Goal: Task Accomplishment & Management: Complete application form

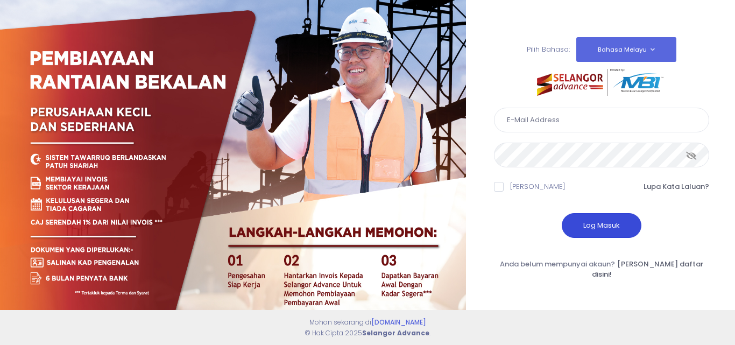
type input "hamidon959@gmail.com"
click at [609, 232] on button "Log Masuk" at bounding box center [602, 225] width 80 height 25
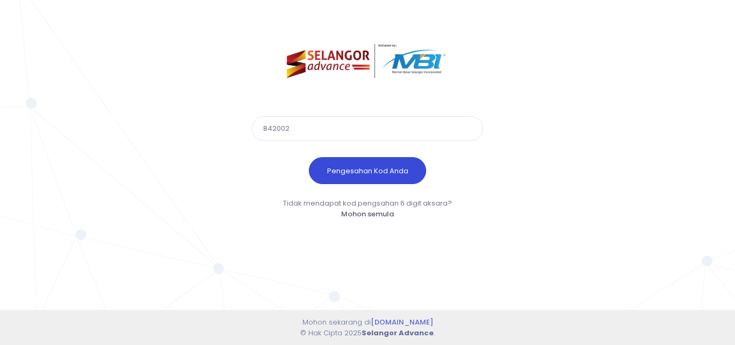
type input "842002"
click at [394, 170] on button "Pengesahan Kod Anda" at bounding box center [367, 170] width 117 height 27
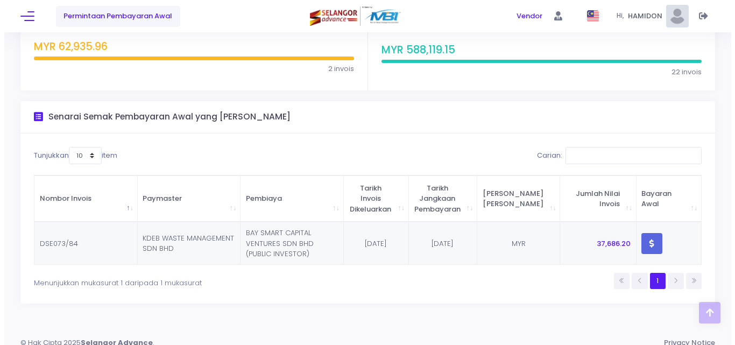
scroll to position [190, 0]
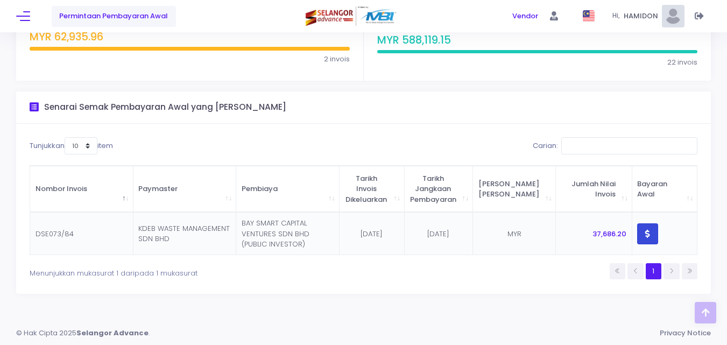
click at [645, 234] on icon "button" at bounding box center [647, 234] width 5 height 0
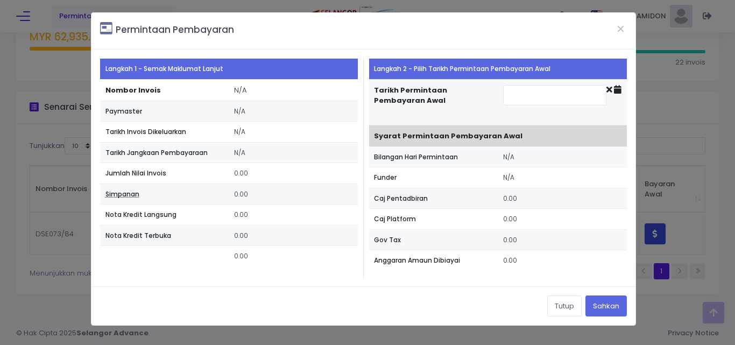
type input "[DATE]"
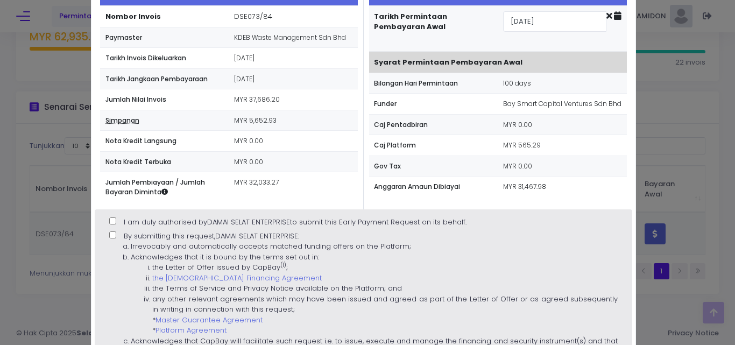
scroll to position [108, 0]
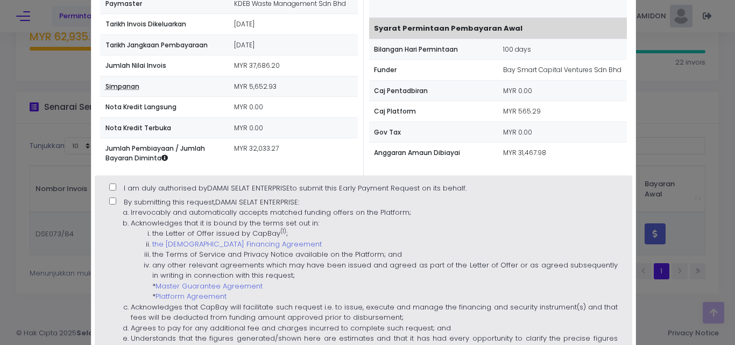
click at [114, 190] on input "I am duly authorised by DAMAI SELAT ENTERPRISE to submit this Early Payment Req…" at bounding box center [112, 187] width 7 height 7
checkbox input "true"
click at [113, 199] on input "By submitting this request, DAMAI SELAT ENTERPRISE : Irrevocably and automatica…" at bounding box center [112, 201] width 7 height 7
checkbox input "true"
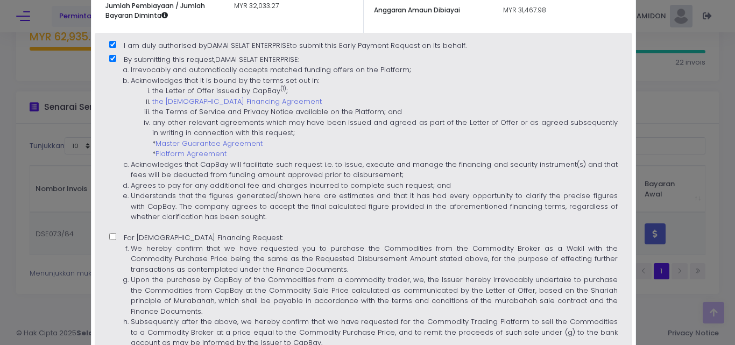
scroll to position [269, 0]
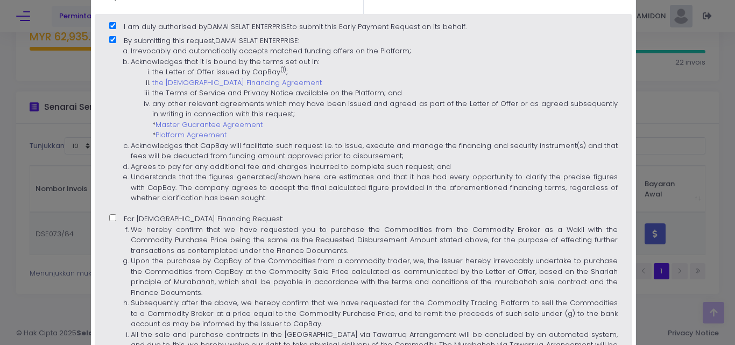
click at [108, 217] on div "I am duly authorised by DAMAI SELAT ENTERPRISE to submit this Early Payment Req…" at bounding box center [364, 207] width 538 height 387
click at [110, 217] on input "For Islamic Financing Request: We hereby confirm that we have requested you to …" at bounding box center [112, 217] width 7 height 7
checkbox input "true"
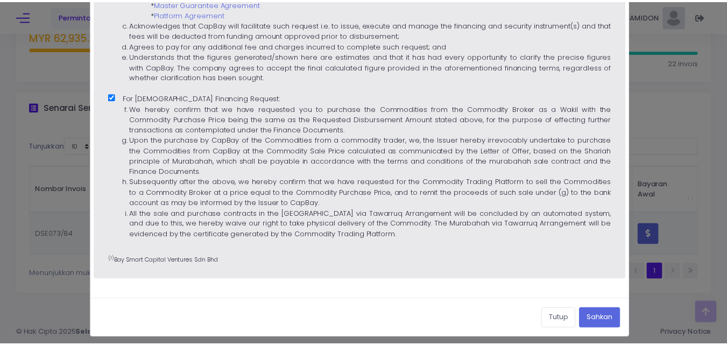
scroll to position [396, 0]
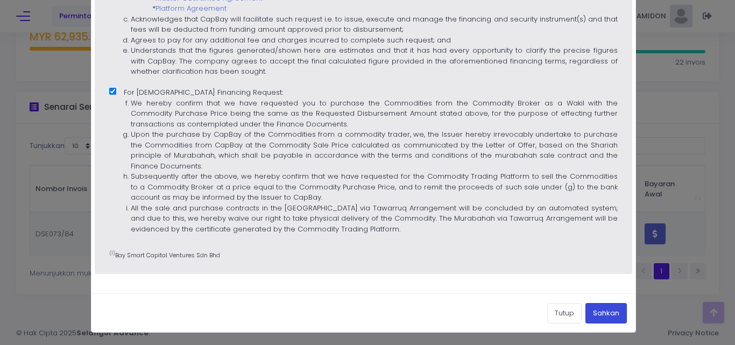
click at [599, 313] on button "Sahkan" at bounding box center [606, 313] width 41 height 20
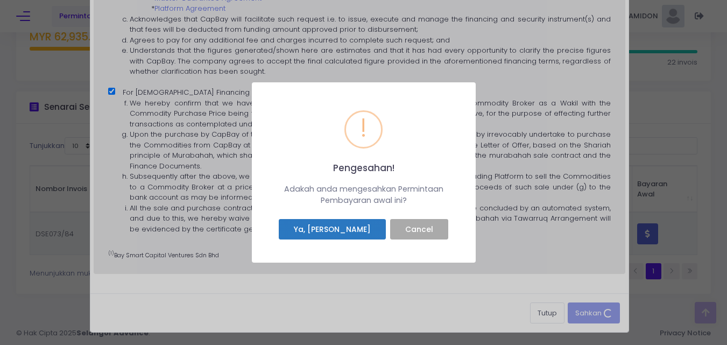
click at [352, 234] on button "Ya, Saya sahkan" at bounding box center [332, 229] width 107 height 20
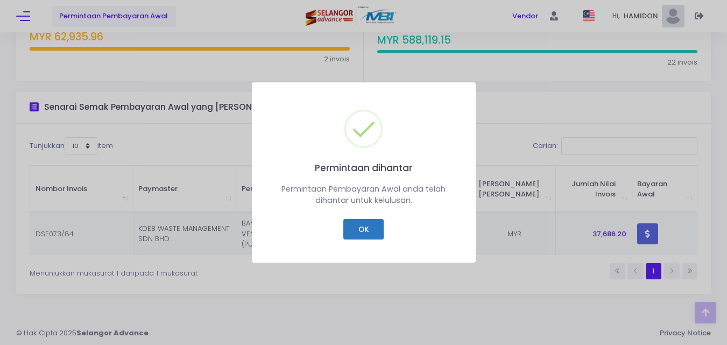
scroll to position [169, 0]
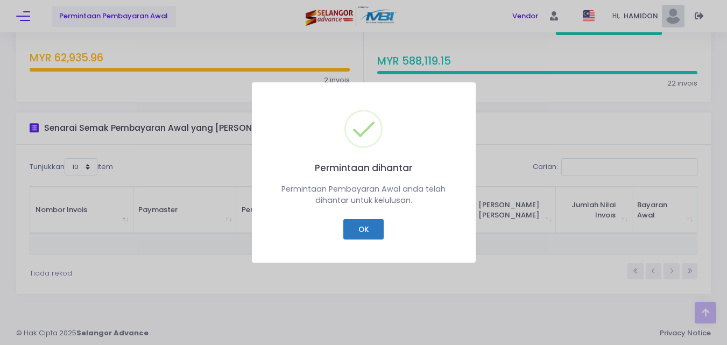
click at [369, 231] on button "OK" at bounding box center [363, 229] width 40 height 20
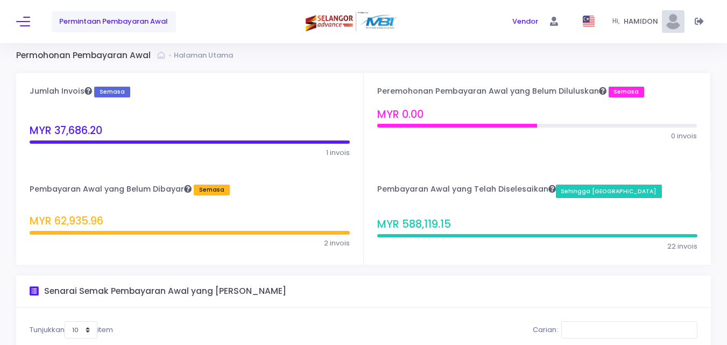
scroll to position [0, 0]
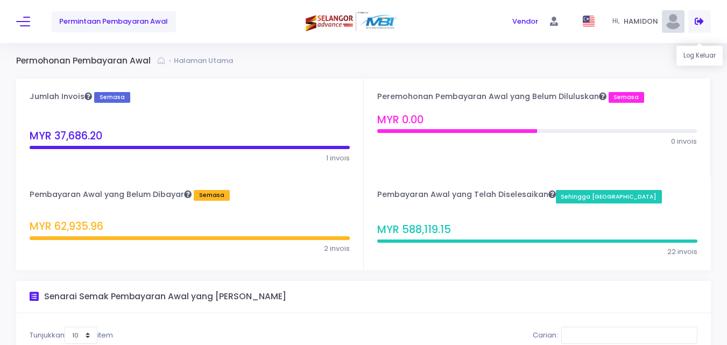
click at [700, 22] on icon at bounding box center [699, 22] width 9 height 0
